Goal: Complete application form

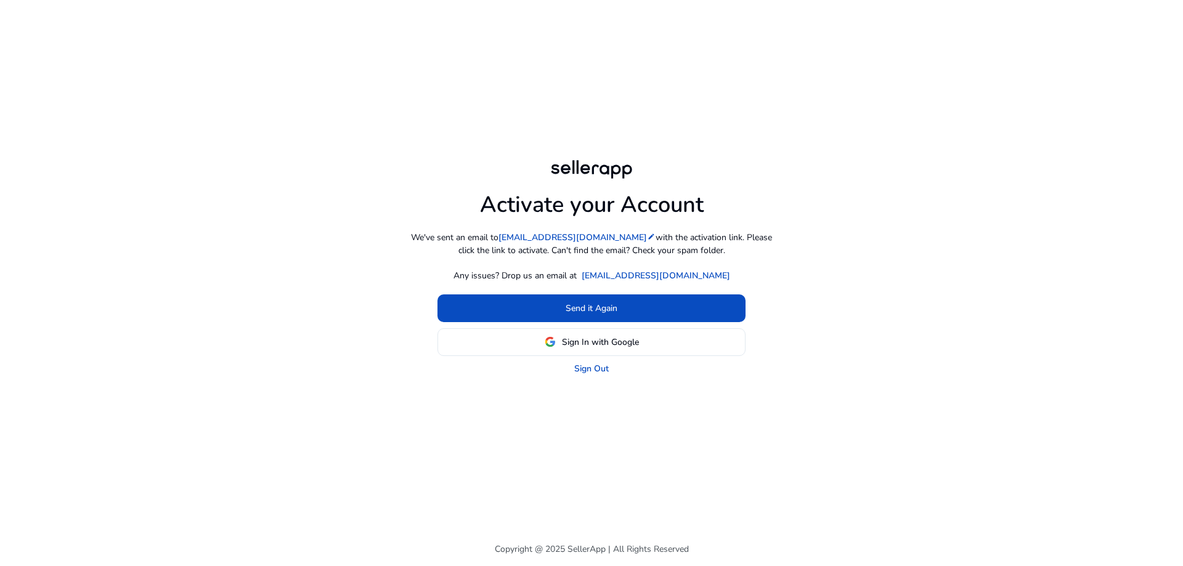
click at [941, 302] on div "Activate your Account We've sent an email to [EMAIL_ADDRESS][DOMAIN_NAME] edit …" at bounding box center [591, 266] width 708 height 532
click at [602, 369] on link "Sign Out" at bounding box center [591, 368] width 34 height 13
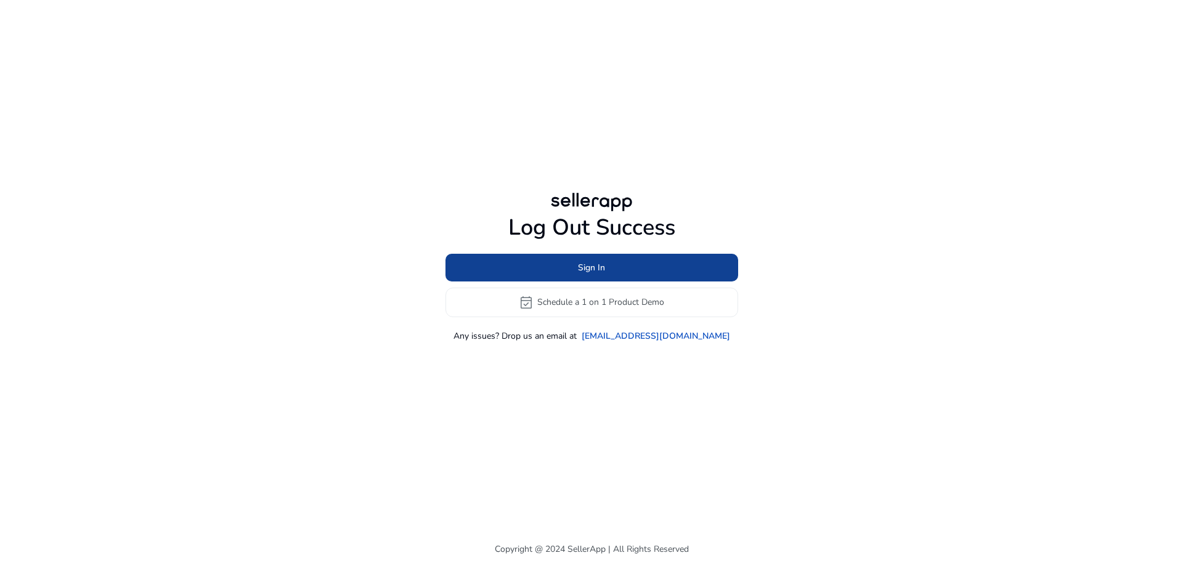
click at [593, 269] on span "Sign In" at bounding box center [591, 267] width 27 height 13
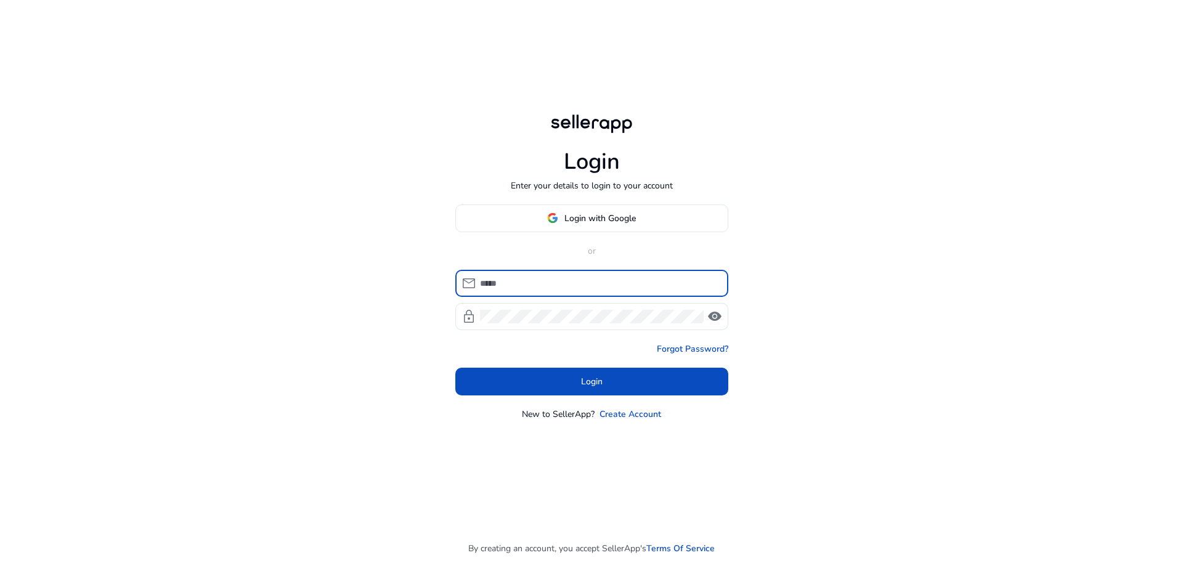
click at [579, 280] on input at bounding box center [599, 284] width 238 height 14
type input "**********"
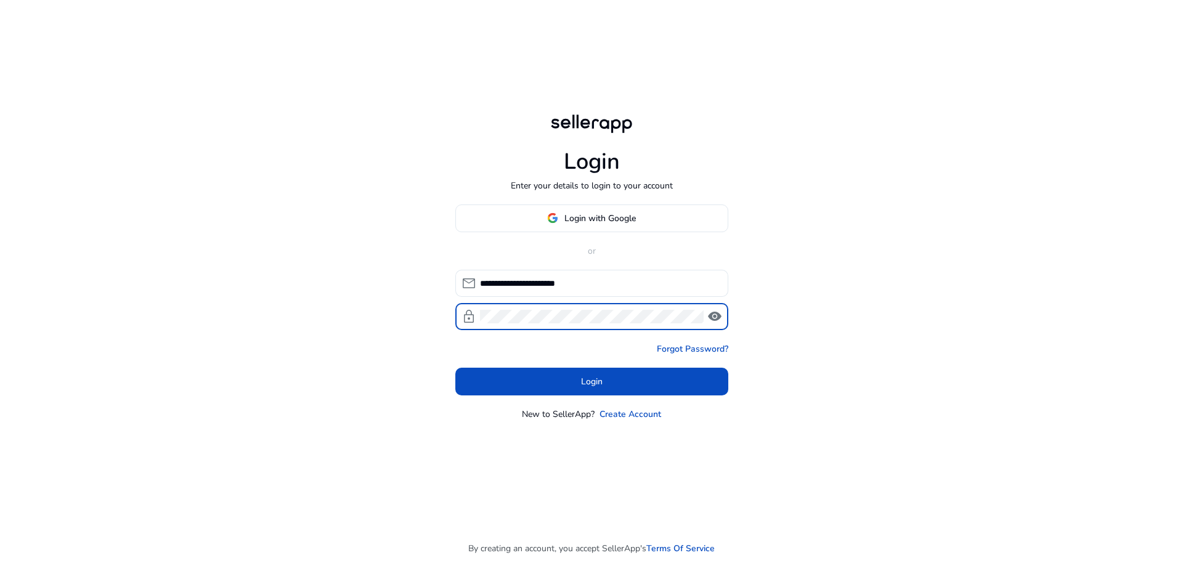
drag, startPoint x: 611, startPoint y: 392, endPoint x: 689, endPoint y: 399, distance: 78.5
click at [611, 392] on span at bounding box center [591, 381] width 273 height 30
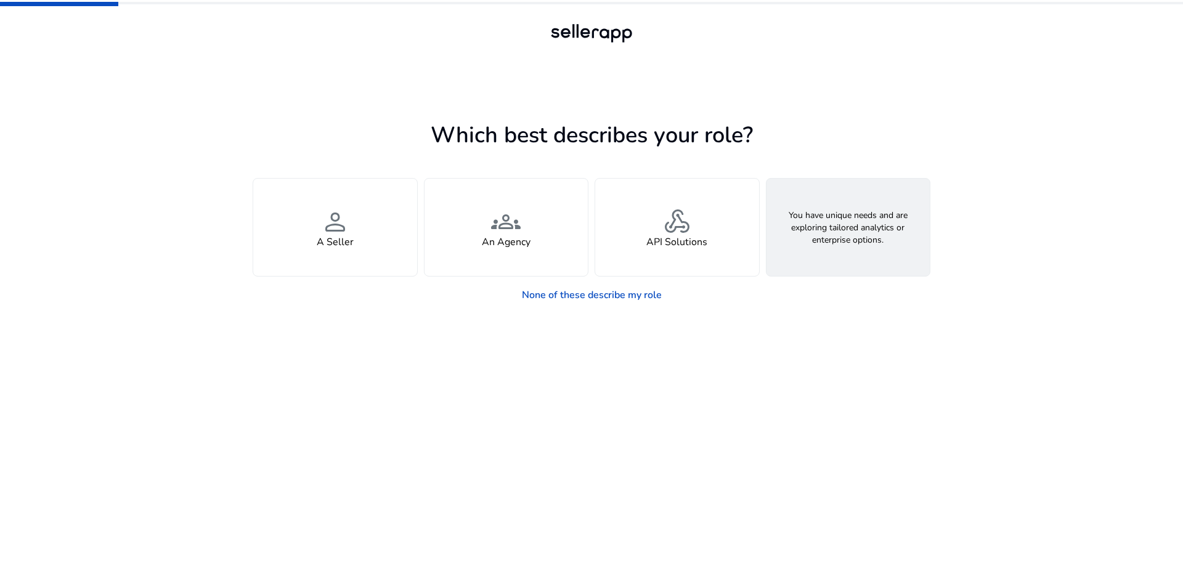
click at [851, 241] on h4 "Looking for Custom Solutions" at bounding box center [848, 243] width 132 height 12
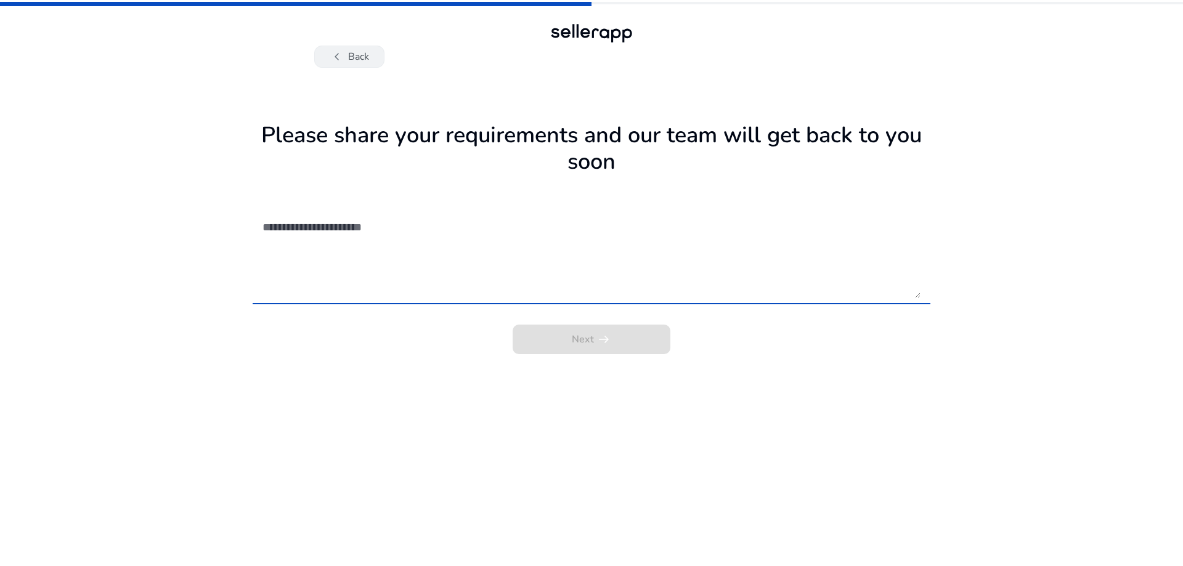
click at [362, 60] on button "chevron_left Back" at bounding box center [349, 57] width 70 height 22
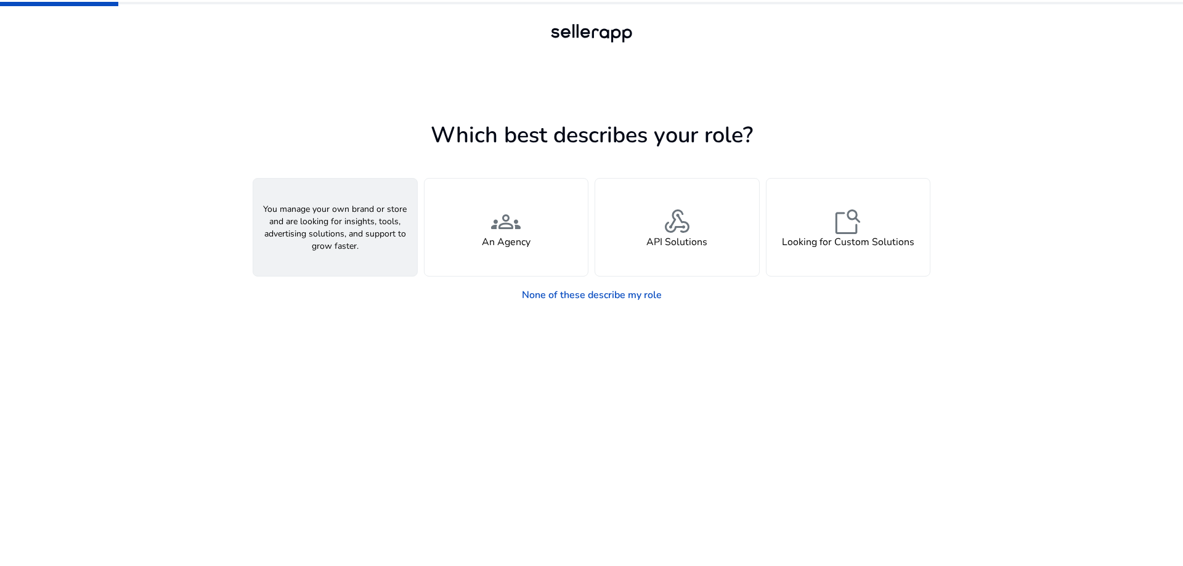
click at [378, 253] on div "person A Seller" at bounding box center [335, 227] width 164 height 97
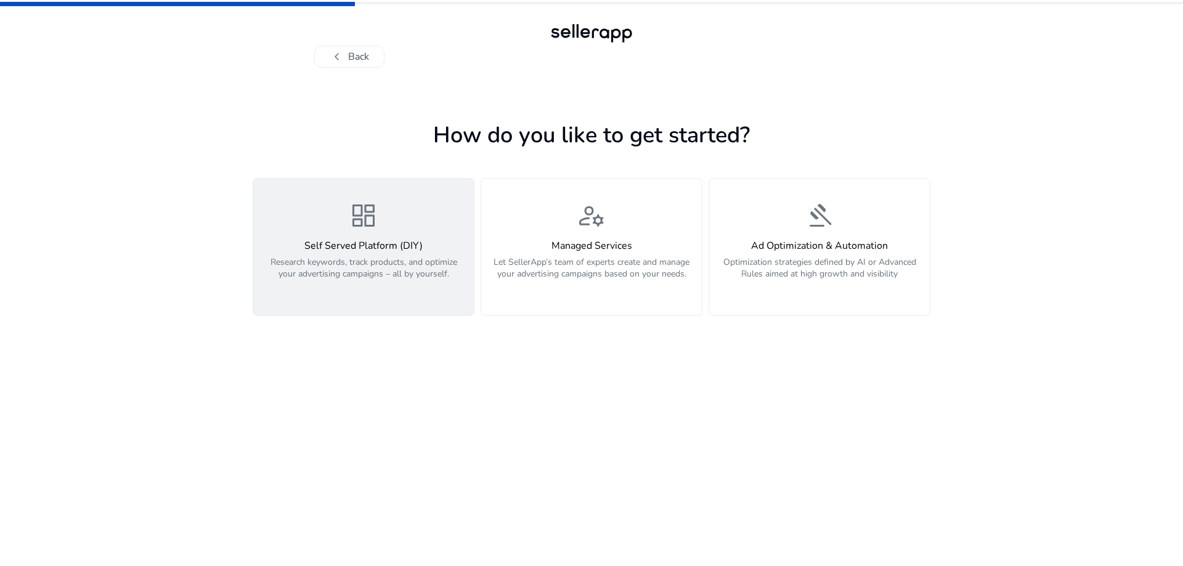
click at [381, 284] on p "Research keywords, track products, and optimize your advertising campaigns – al…" at bounding box center [364, 274] width 206 height 37
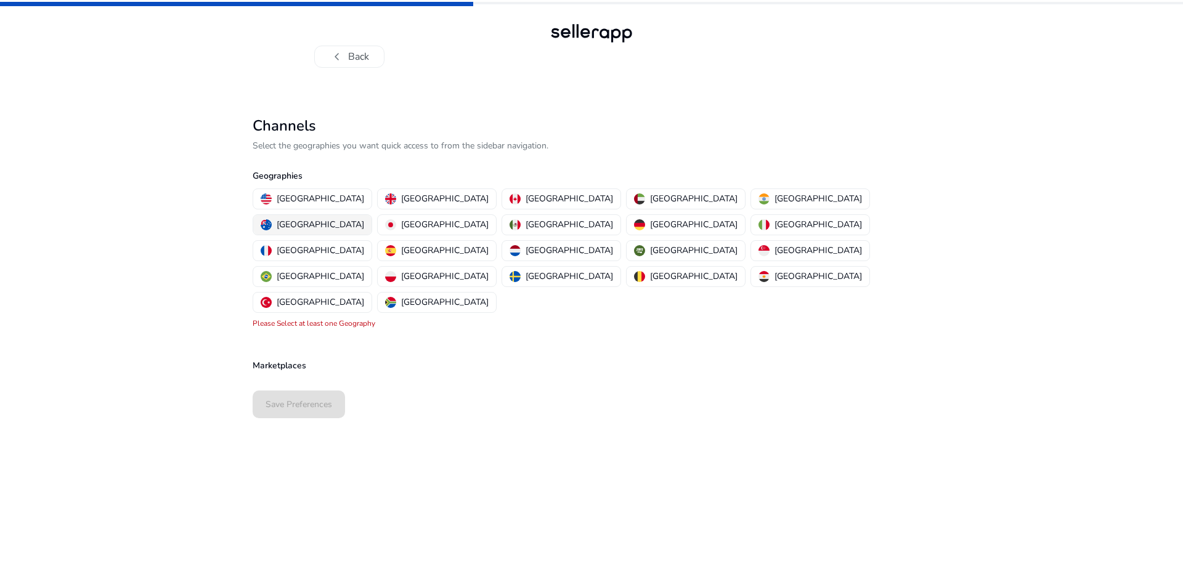
click at [272, 219] on img "button" at bounding box center [266, 224] width 11 height 11
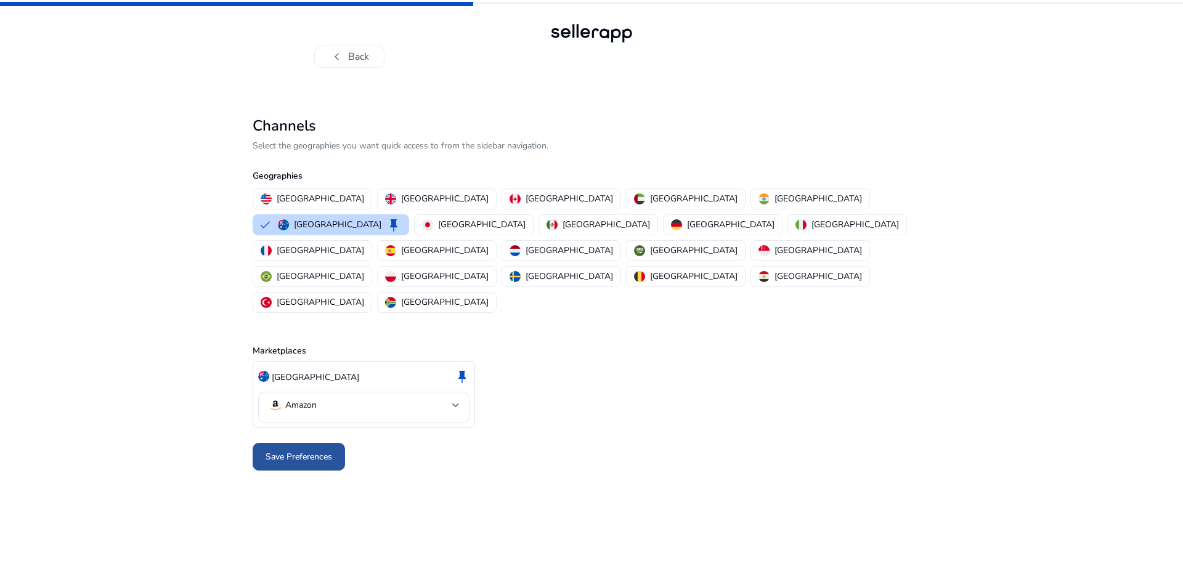
click at [309, 450] on span "Save Preferences" at bounding box center [298, 456] width 67 height 13
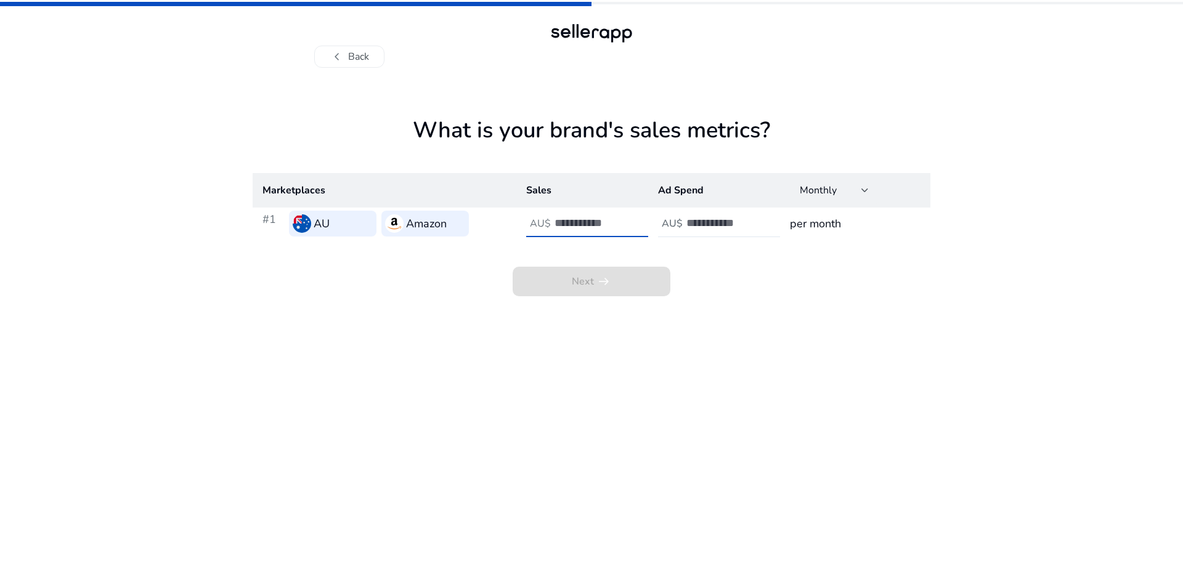
click at [570, 225] on input "number" at bounding box center [595, 223] width 83 height 14
type input "*"
click at [709, 221] on input "number" at bounding box center [727, 223] width 83 height 14
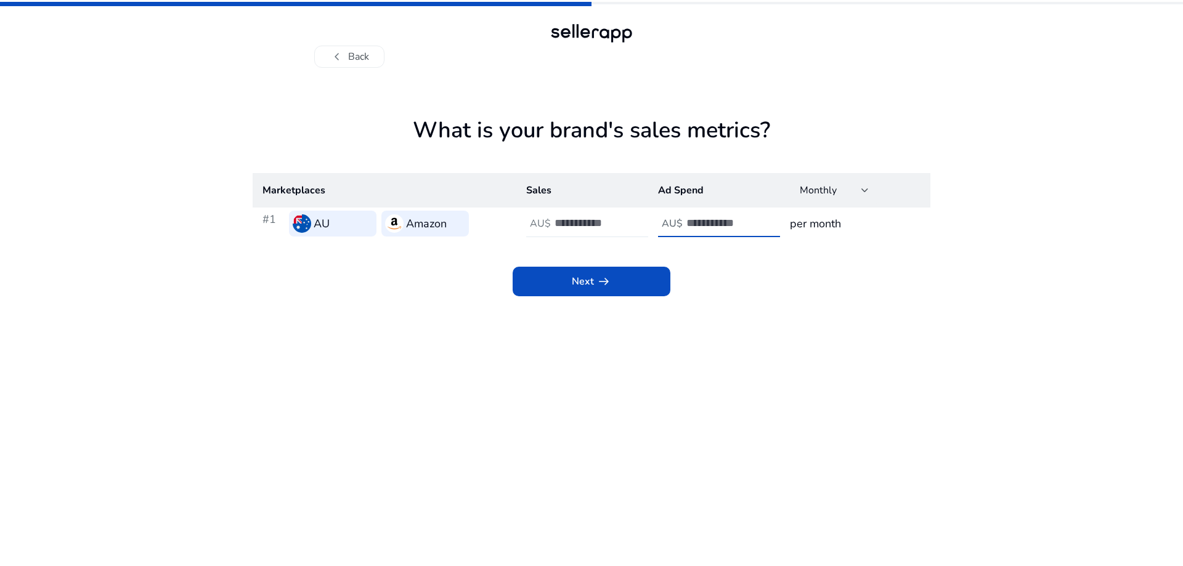
type input "*"
drag, startPoint x: 591, startPoint y: 222, endPoint x: 557, endPoint y: 219, distance: 34.0
click at [557, 219] on input "*" at bounding box center [595, 223] width 83 height 14
type input "**"
click at [699, 224] on input "*" at bounding box center [727, 223] width 83 height 14
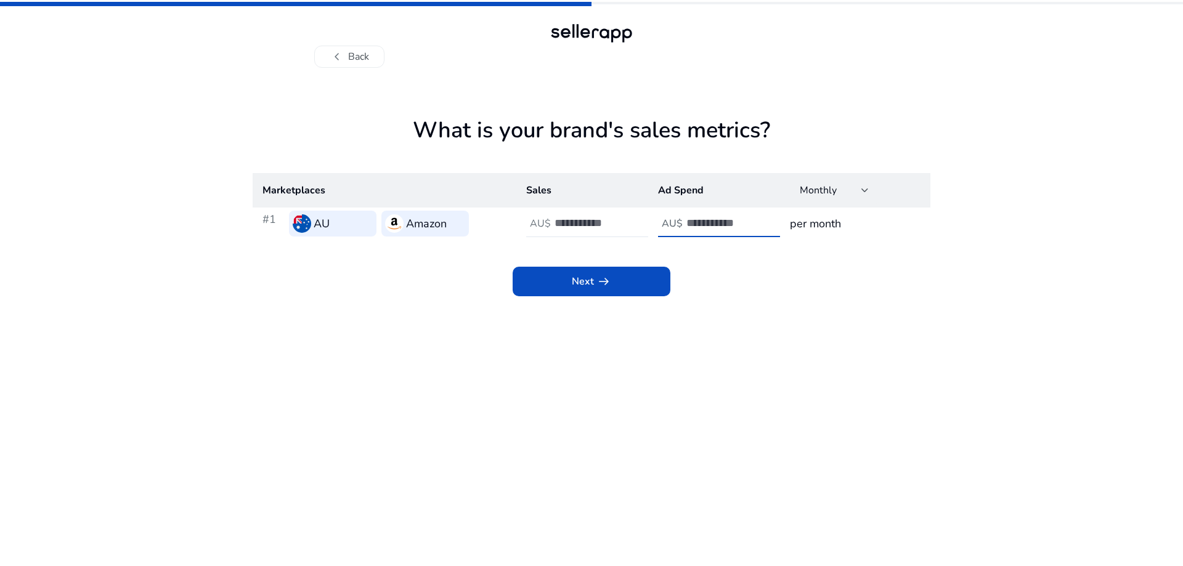
drag, startPoint x: 697, startPoint y: 219, endPoint x: 684, endPoint y: 221, distance: 13.6
click at [684, 221] on div "AU$ **" at bounding box center [727, 223] width 139 height 27
type input "*"
click at [735, 291] on div "Next arrow_right_alt" at bounding box center [592, 268] width 678 height 57
click at [851, 219] on h3 "per month" at bounding box center [855, 223] width 131 height 17
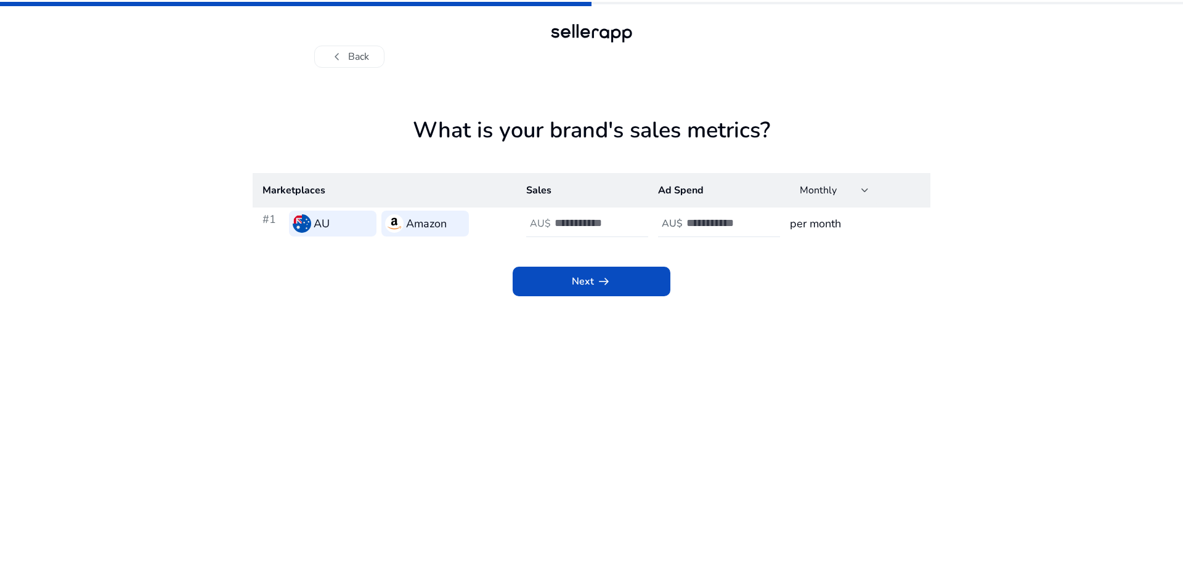
click at [790, 225] on h3 "per month" at bounding box center [855, 223] width 131 height 17
click at [791, 225] on h3 "per month" at bounding box center [855, 223] width 131 height 17
click at [572, 218] on input "**" at bounding box center [595, 223] width 83 height 14
type input "*"
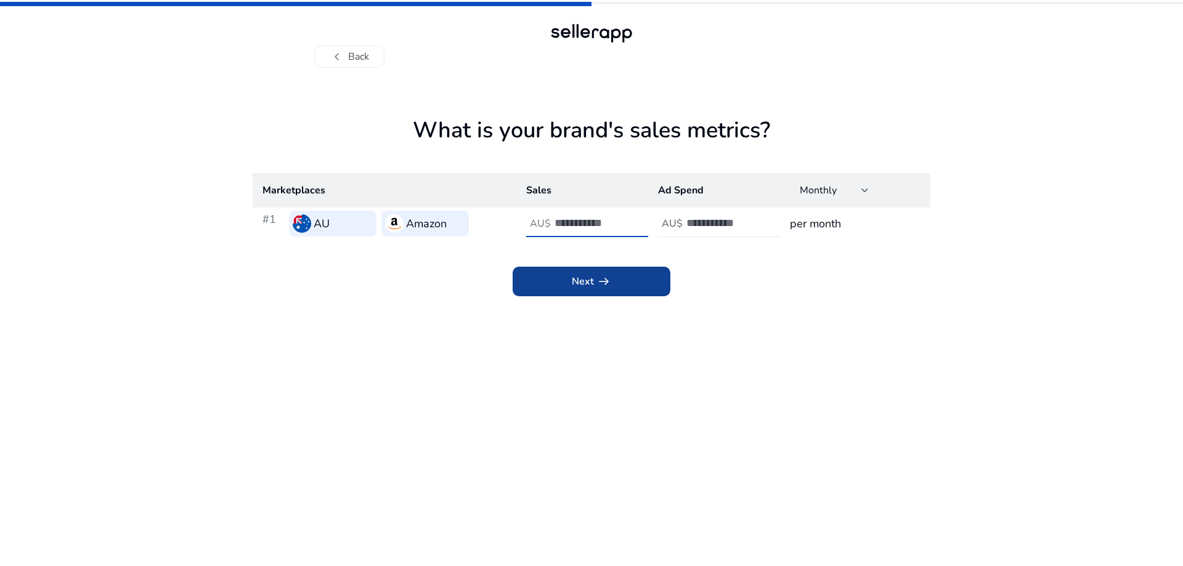
click at [587, 280] on span "Next arrow_right_alt" at bounding box center [591, 281] width 39 height 15
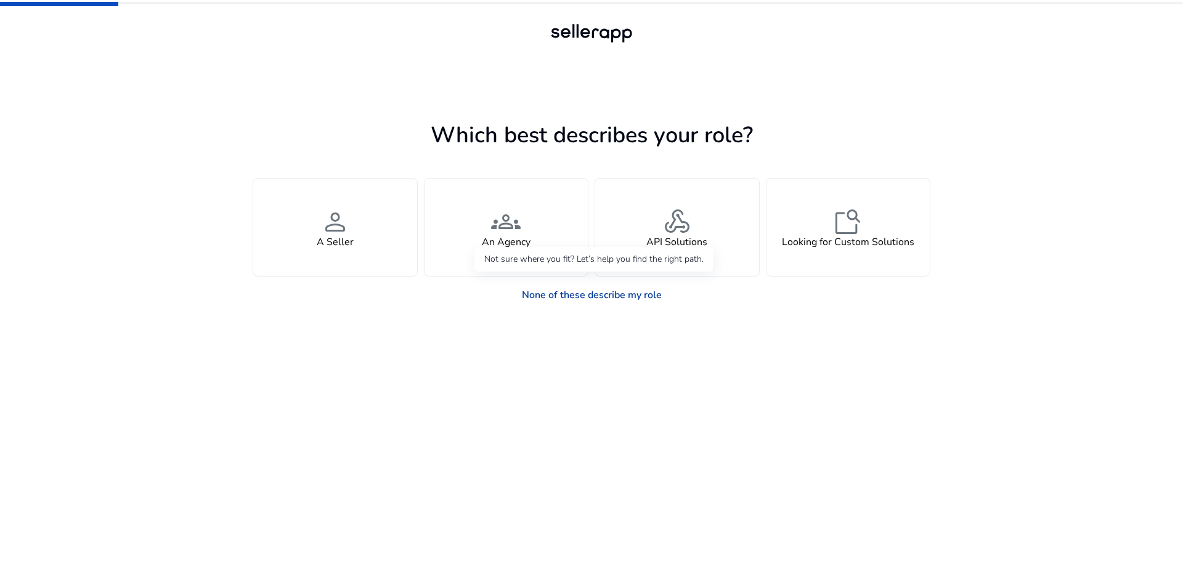
click at [610, 299] on link "None of these describe my role" at bounding box center [592, 295] width 160 height 25
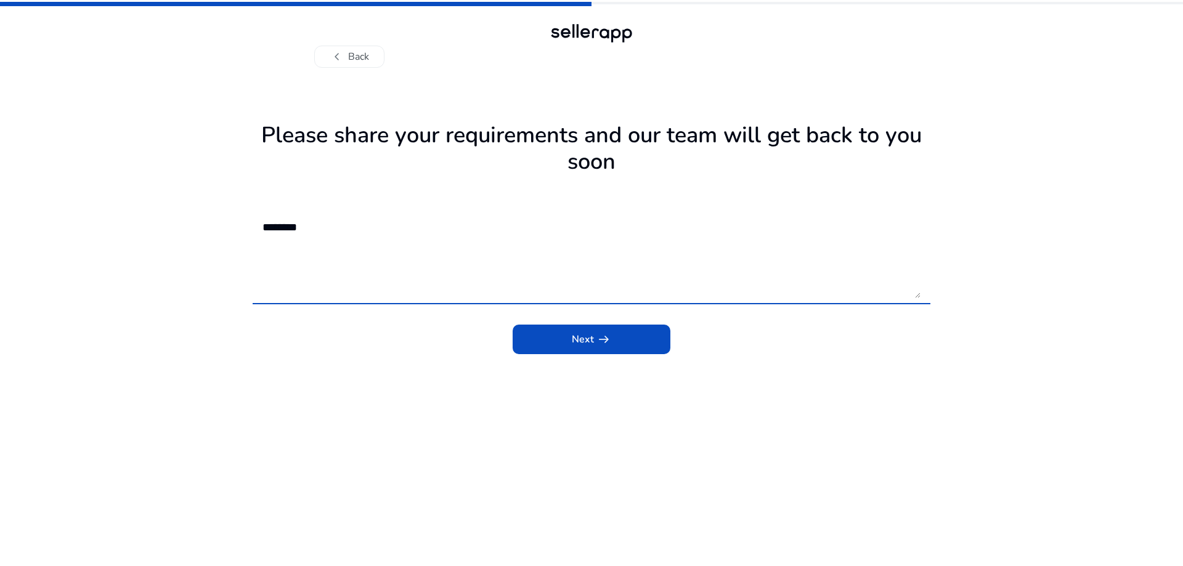
type textarea "*********"
